Goal: Transaction & Acquisition: Book appointment/travel/reservation

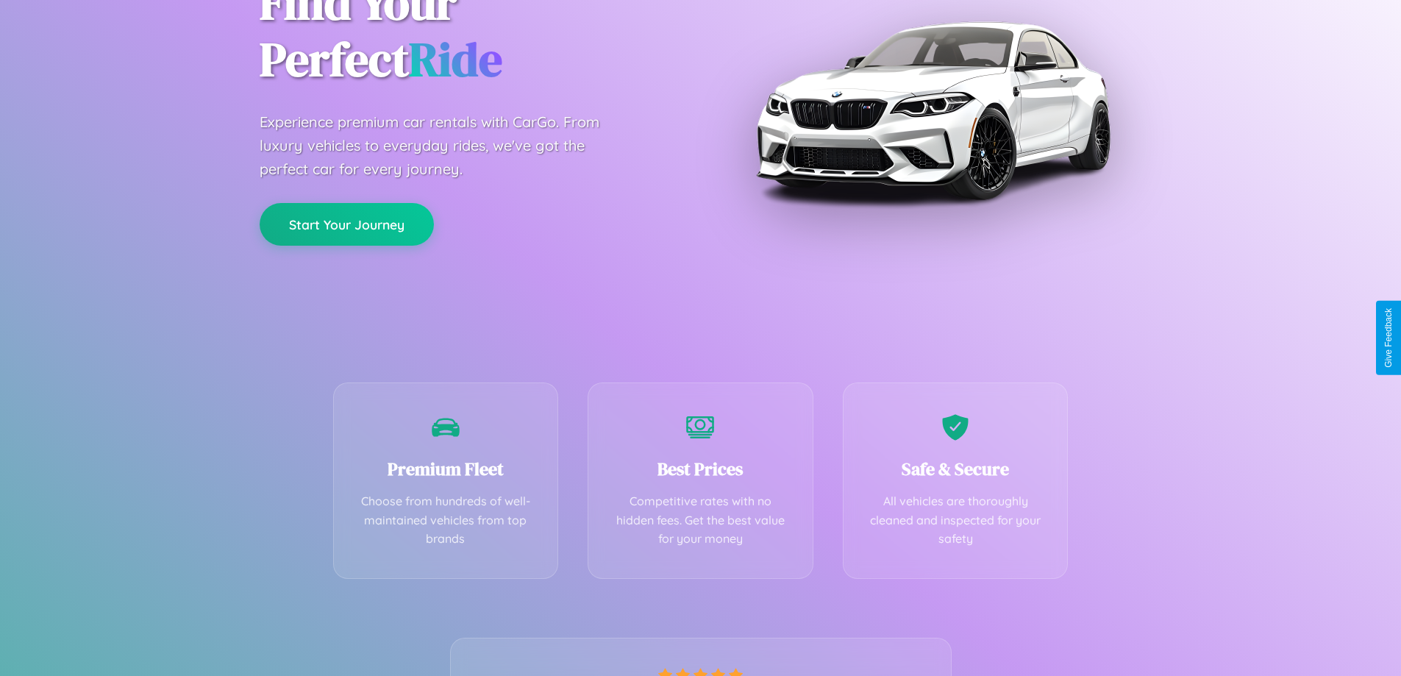
scroll to position [290, 0]
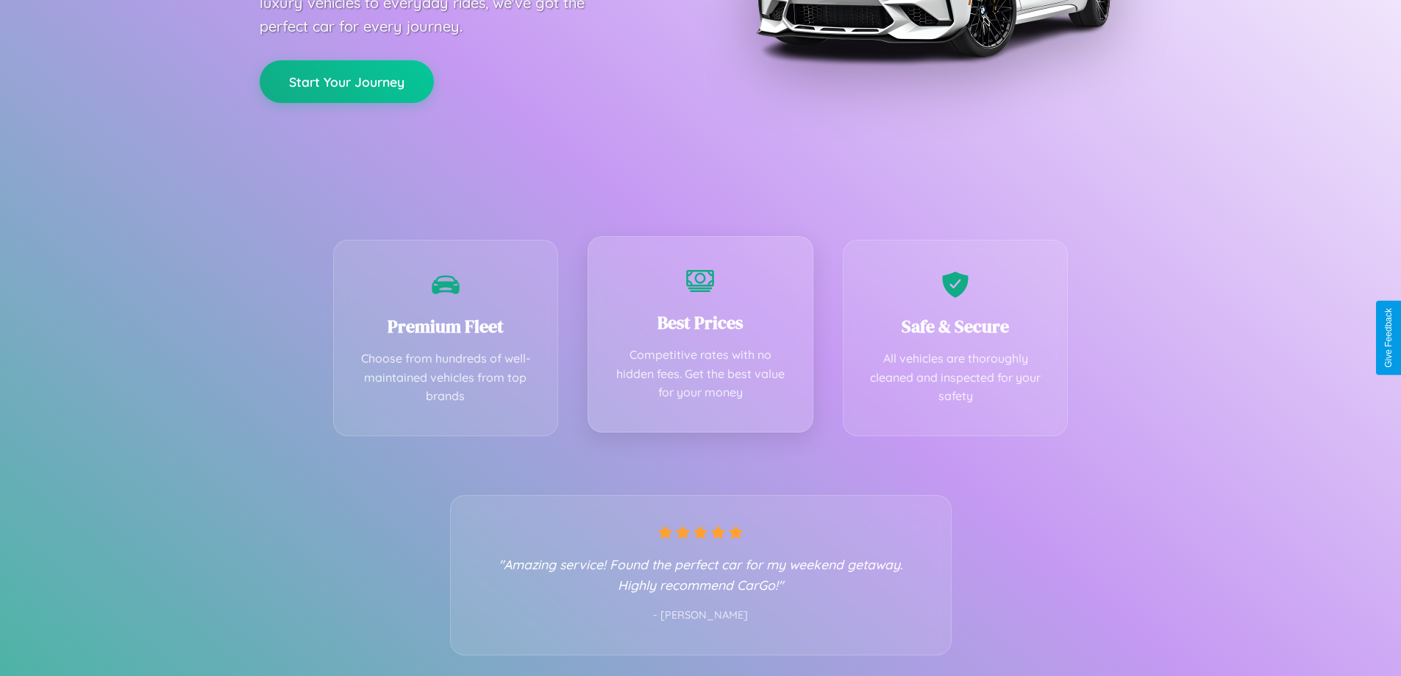
click at [700, 338] on div "Best Prices Competitive rates with no hidden fees. Get the best value for your …" at bounding box center [701, 334] width 226 height 196
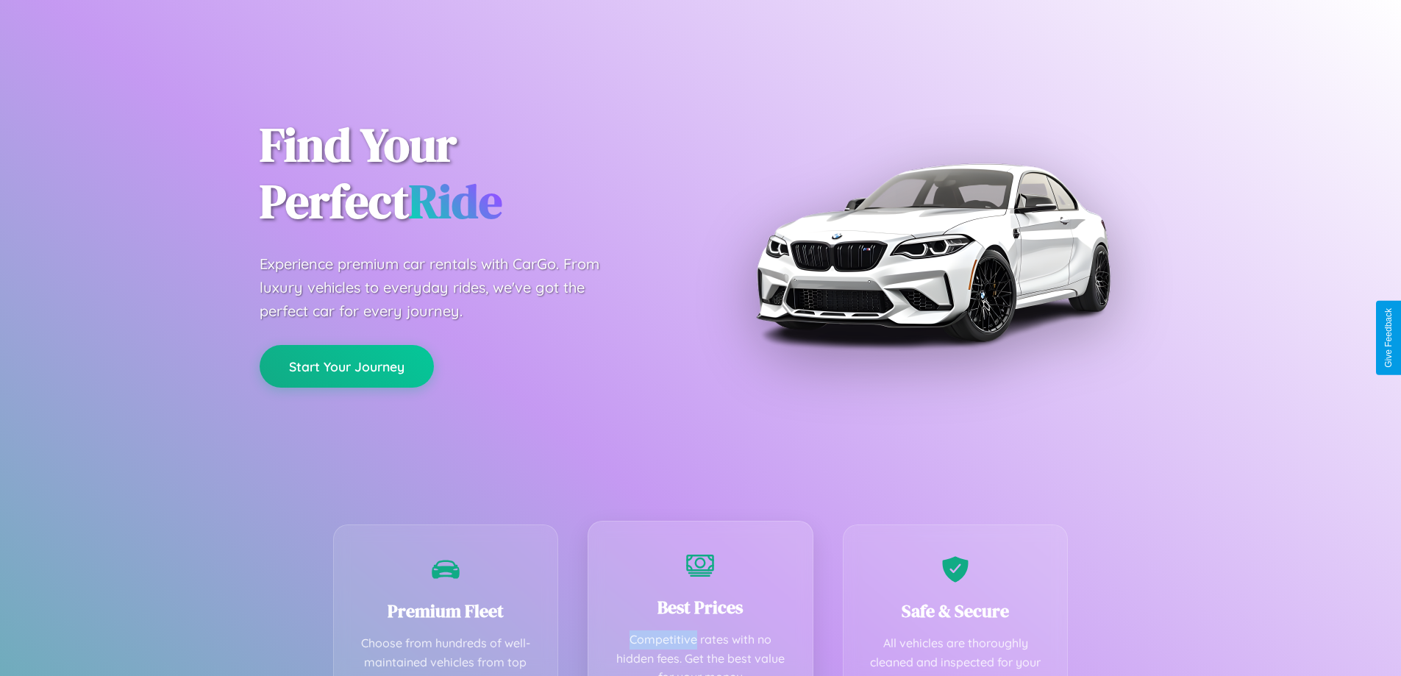
scroll to position [0, 0]
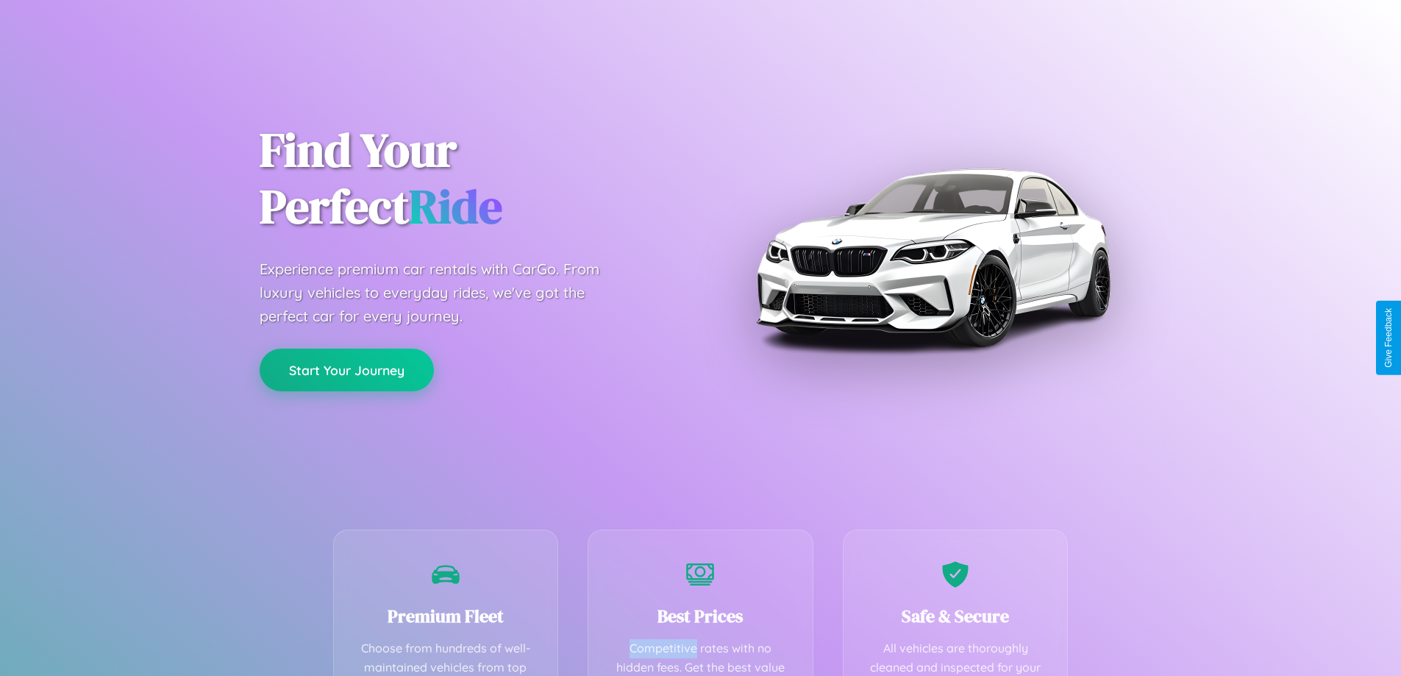
click at [346, 369] on button "Start Your Journey" at bounding box center [347, 370] width 174 height 43
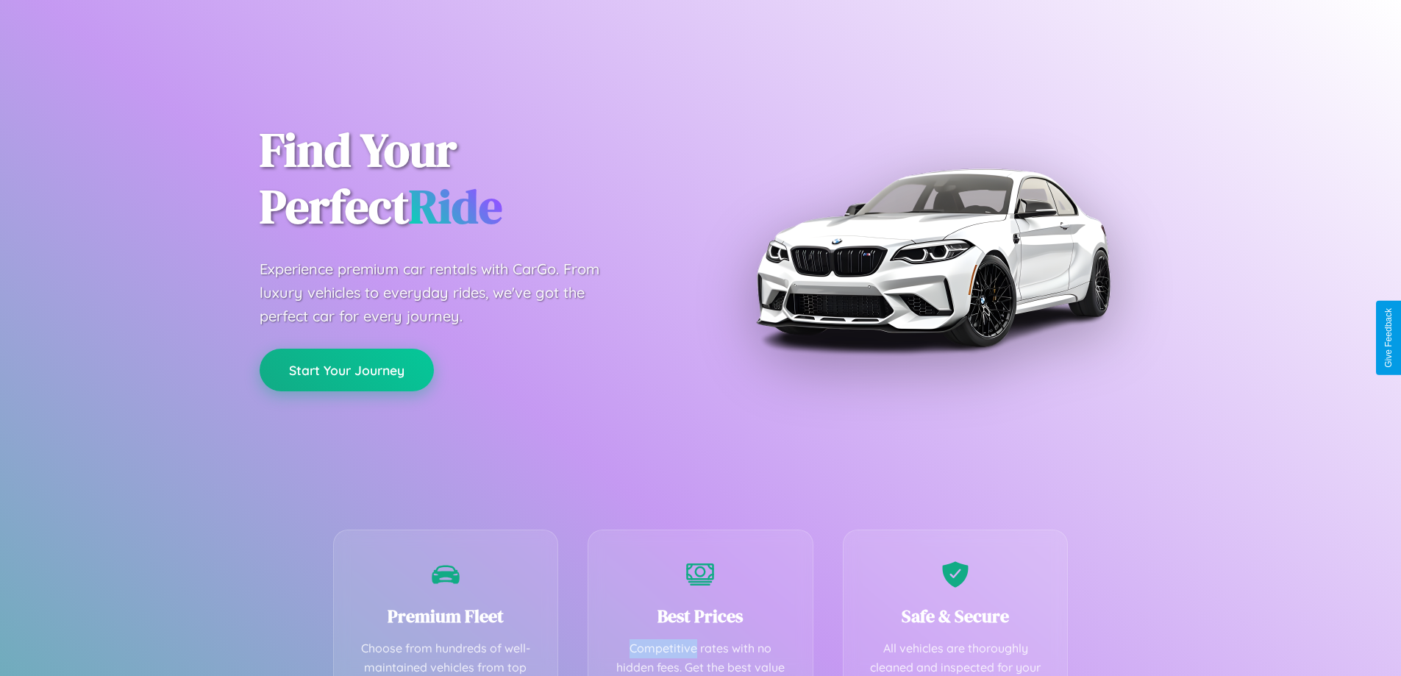
click at [346, 369] on button "Start Your Journey" at bounding box center [347, 370] width 174 height 43
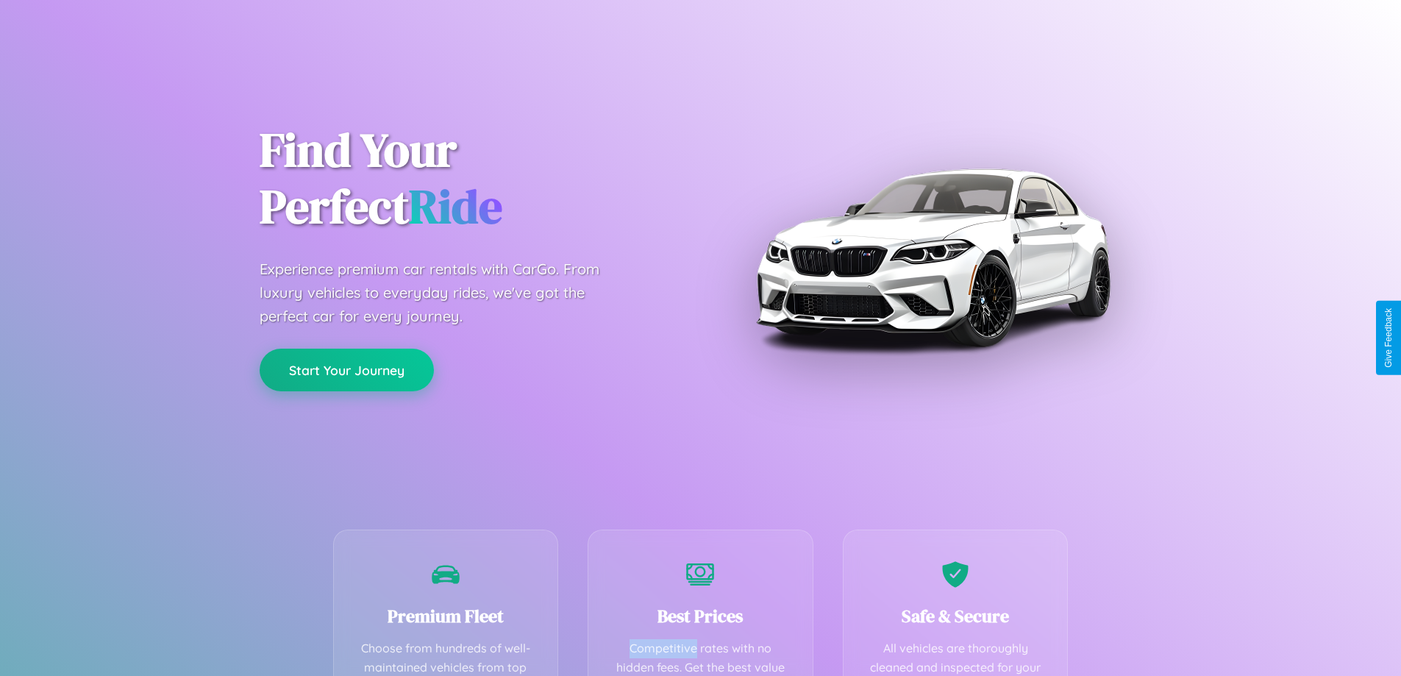
click at [346, 369] on button "Start Your Journey" at bounding box center [347, 370] width 174 height 43
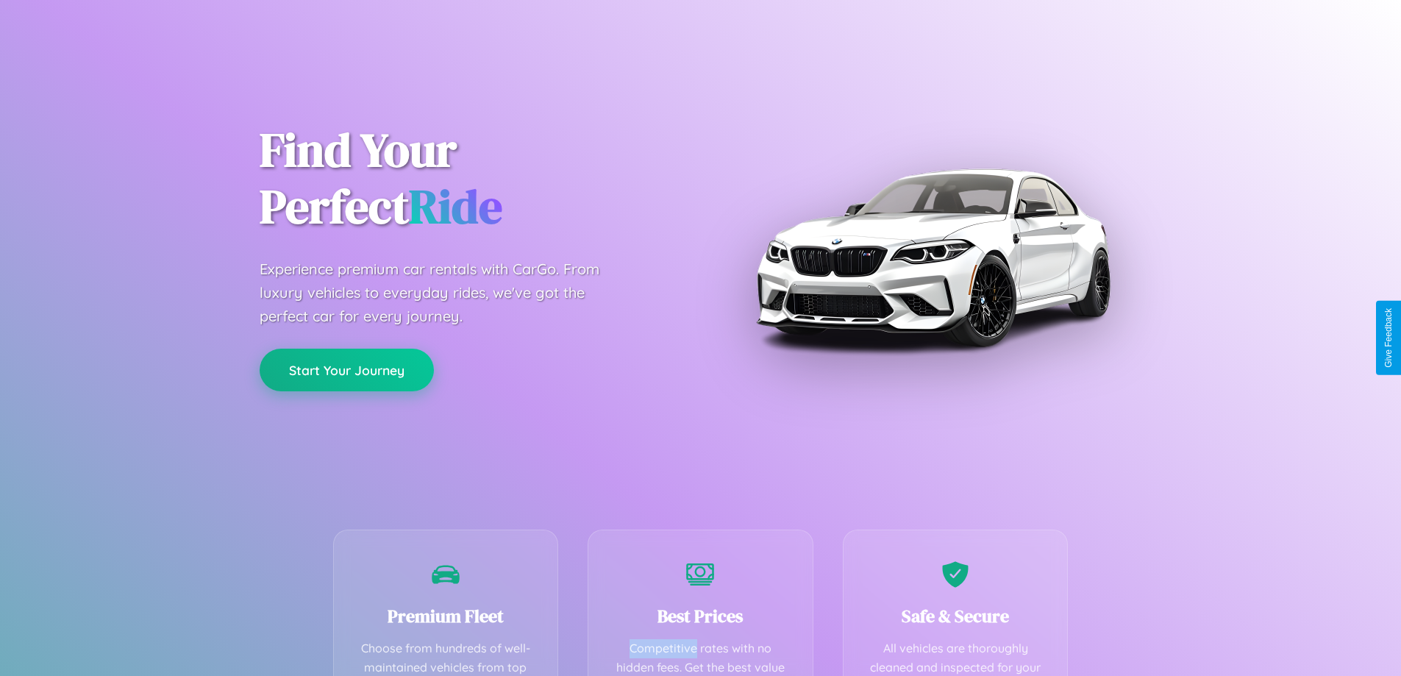
click at [346, 369] on button "Start Your Journey" at bounding box center [347, 370] width 174 height 43
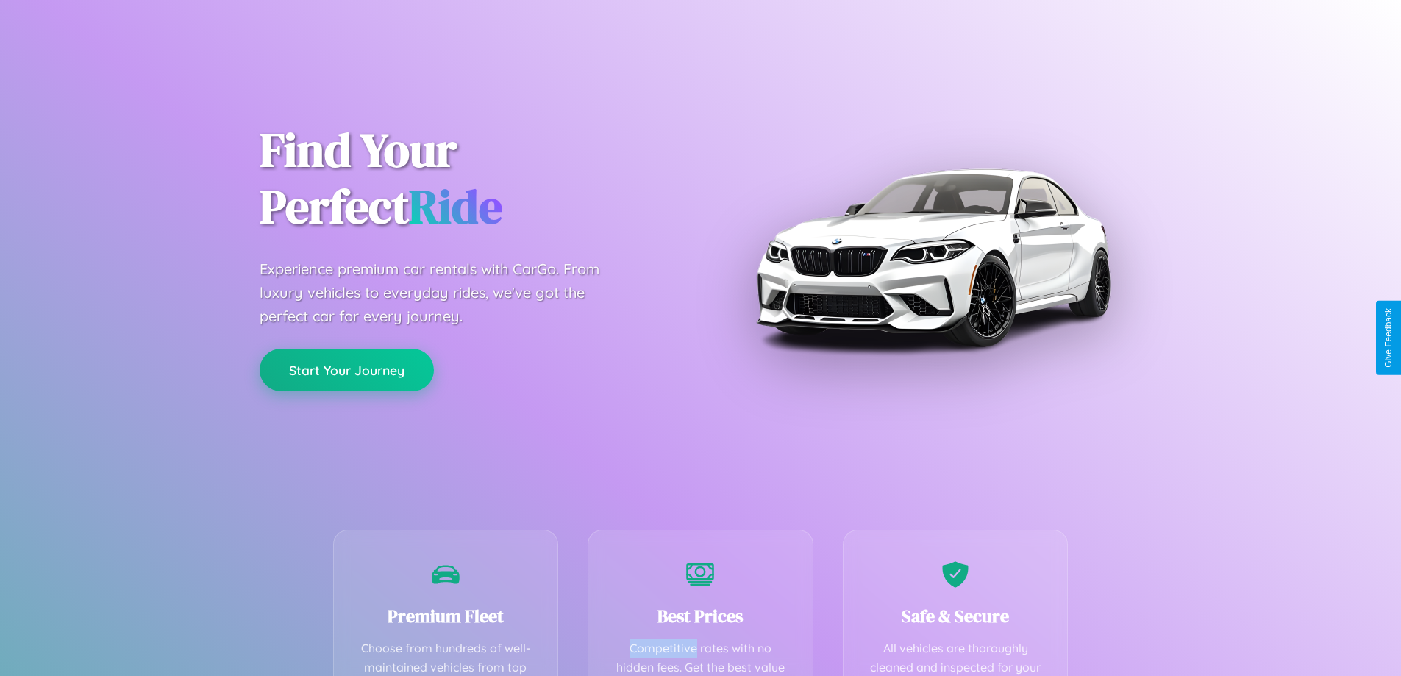
click at [346, 369] on button "Start Your Journey" at bounding box center [347, 370] width 174 height 43
